Goal: Navigation & Orientation: Find specific page/section

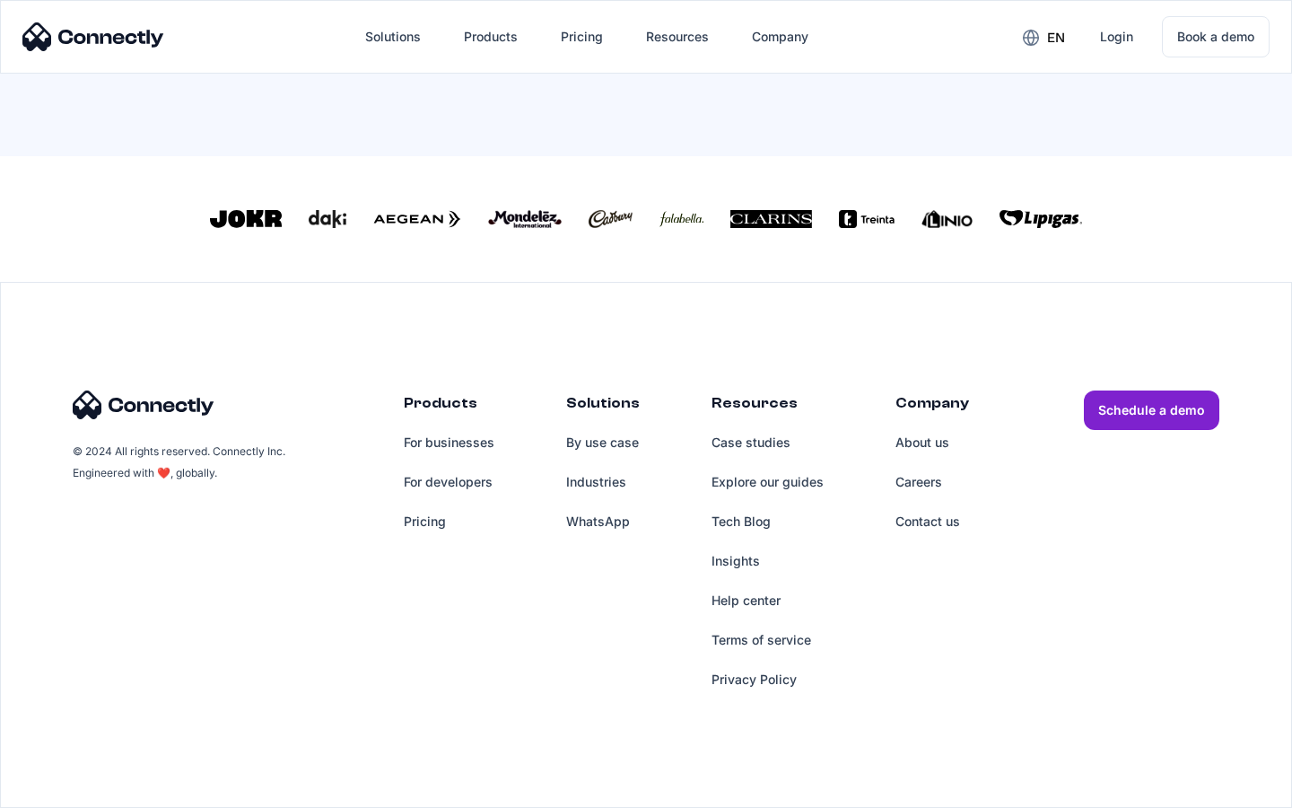
scroll to position [771, 0]
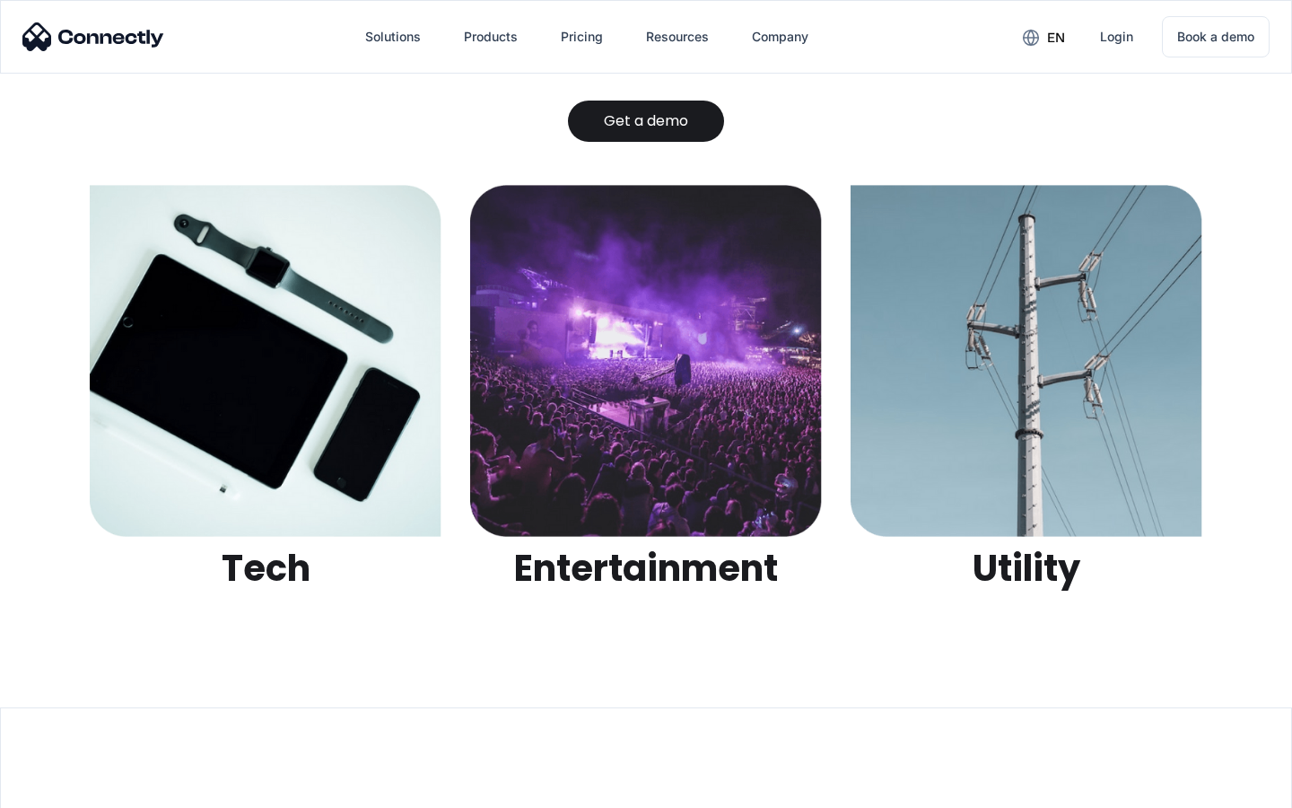
scroll to position [5662, 0]
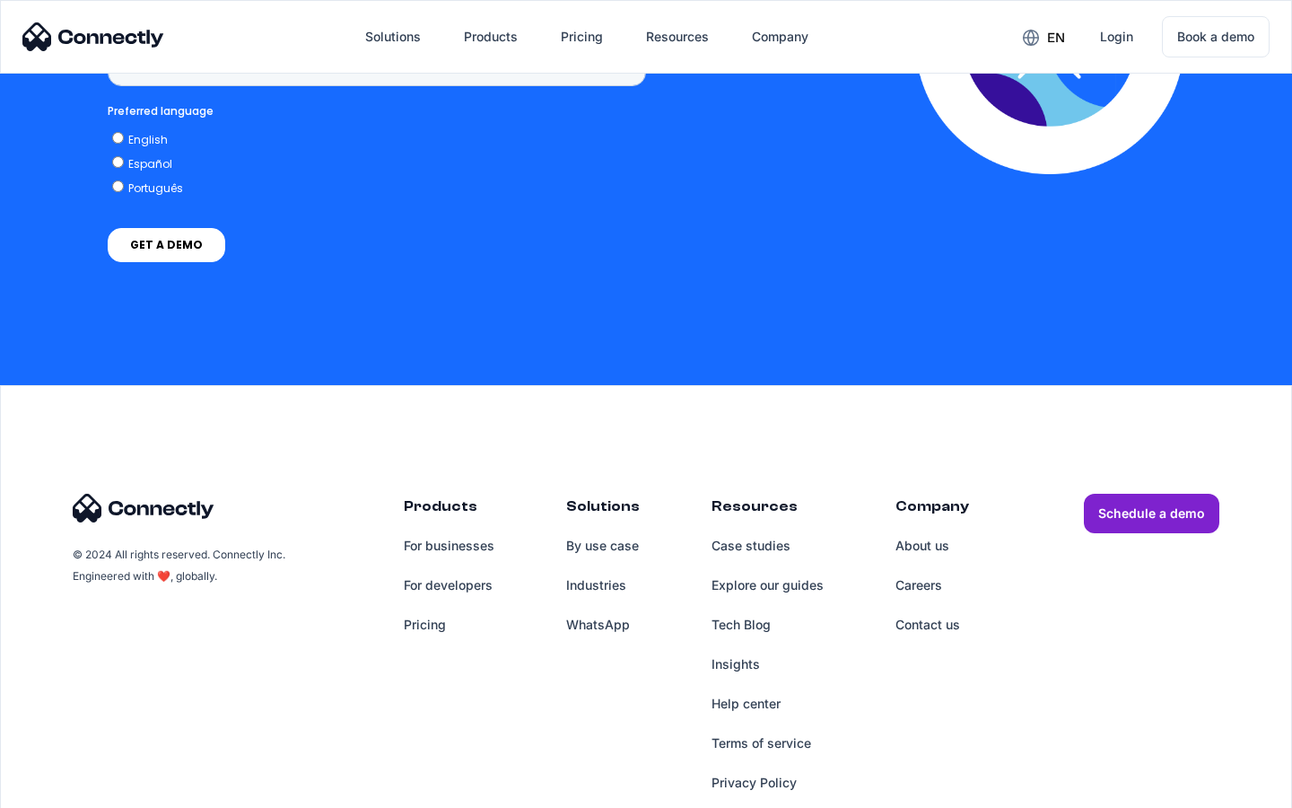
scroll to position [1344, 0]
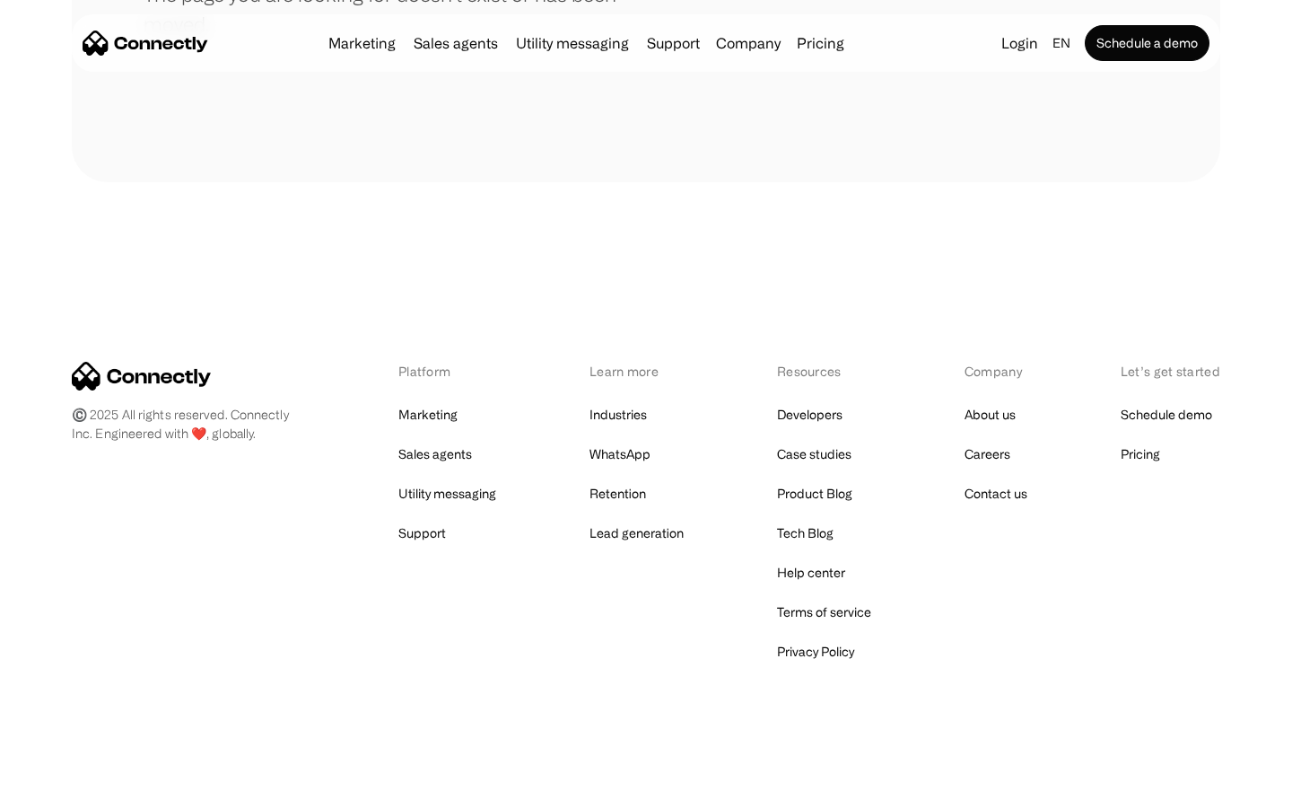
scroll to position [328, 0]
